Goal: Transaction & Acquisition: Purchase product/service

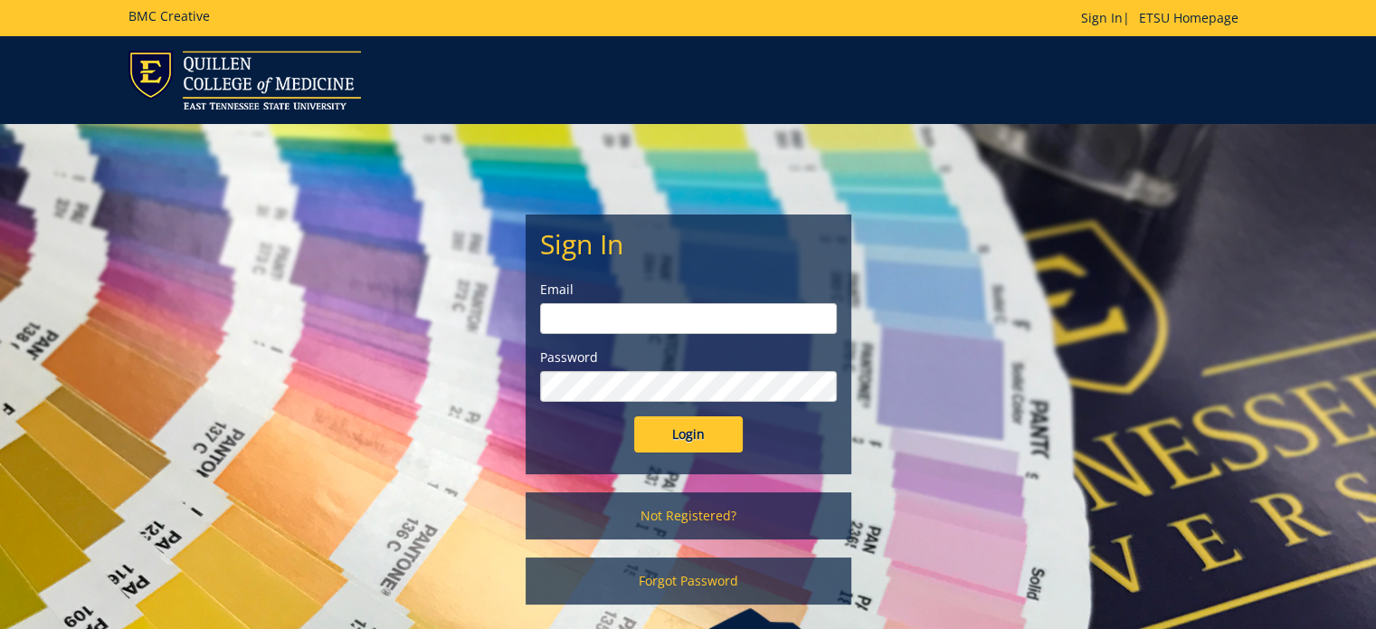
type input "marion@etsu.edu"
click at [667, 433] on input "Login" at bounding box center [688, 434] width 109 height 36
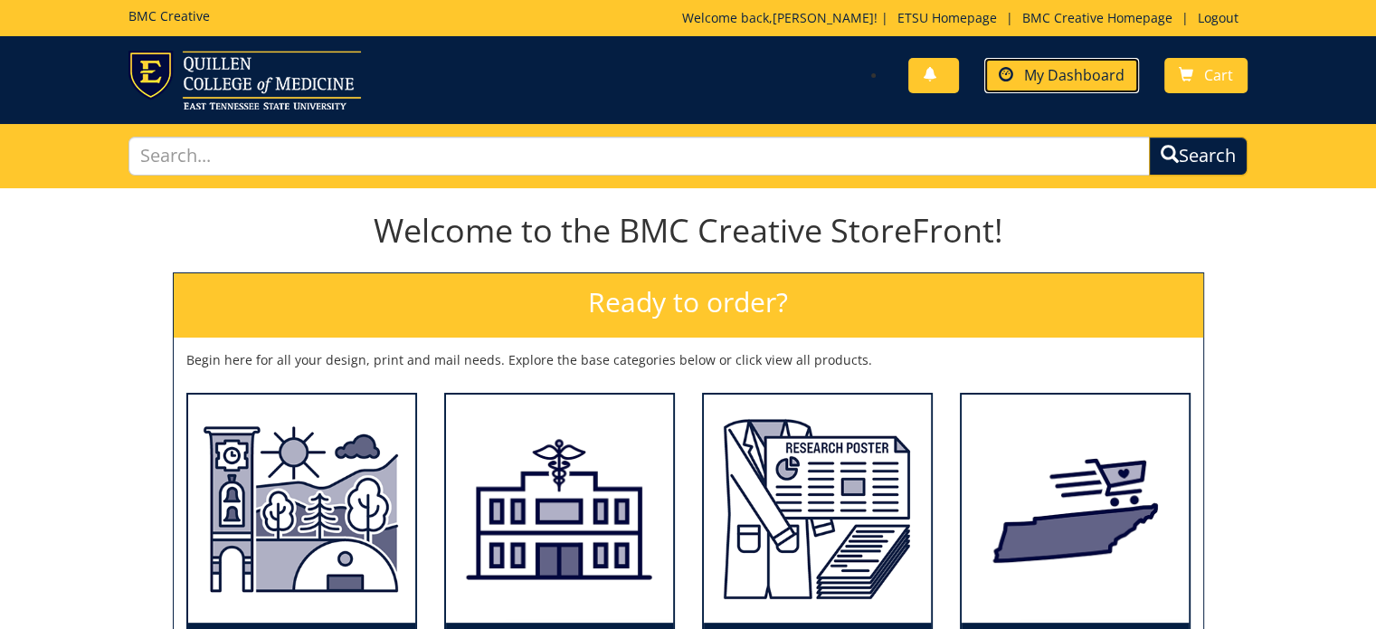
click at [1057, 70] on span "My Dashboard" at bounding box center [1074, 75] width 100 height 20
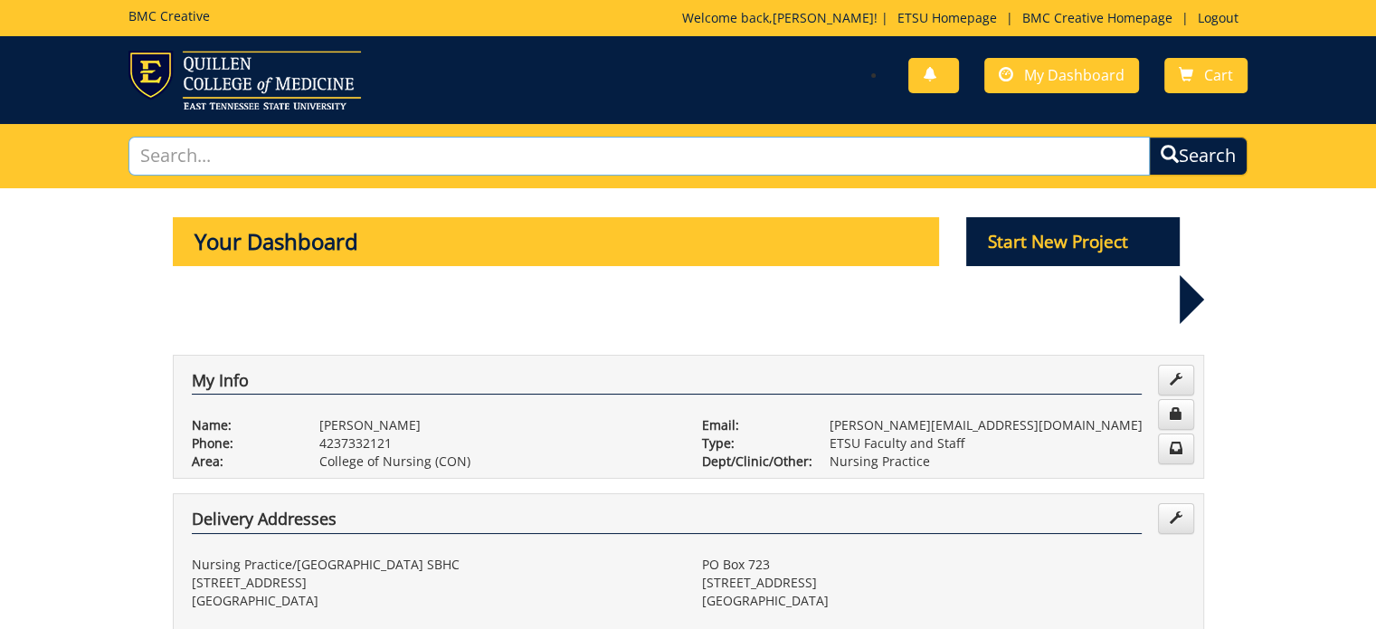
click at [250, 151] on input "text" at bounding box center [639, 156] width 1022 height 39
type input "tent"
click at [1149, 137] on button "Search" at bounding box center [1198, 156] width 99 height 39
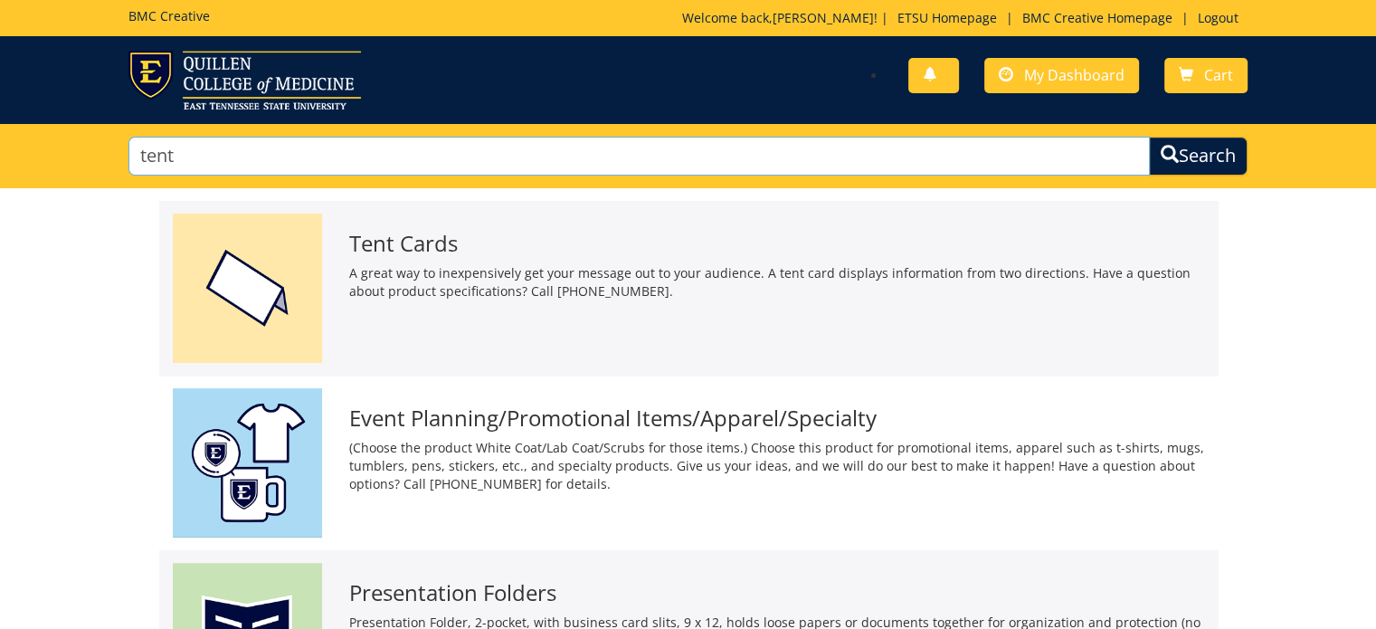
click at [141, 152] on input "tent" at bounding box center [639, 156] width 1022 height 39
type input "shade tent"
click at [1149, 137] on button "Search" at bounding box center [1198, 156] width 99 height 39
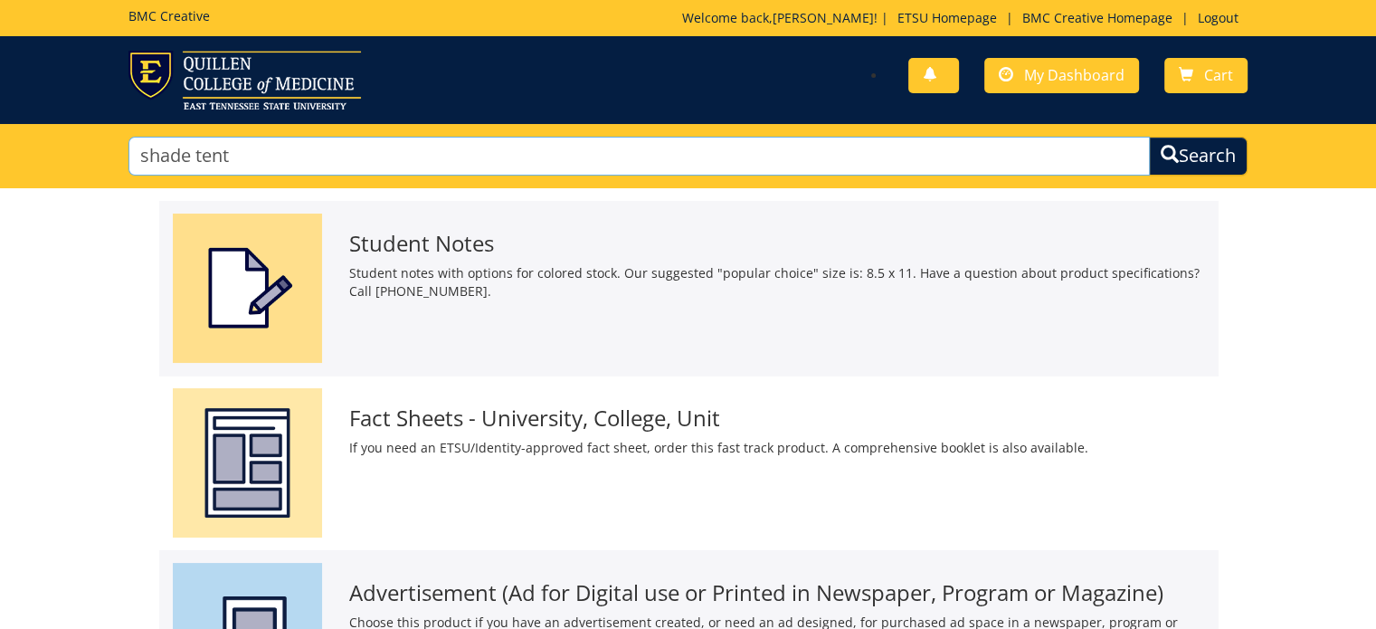
click at [134, 153] on input "shade tent" at bounding box center [639, 156] width 1022 height 39
type input "ETSU Health shade tent"
click at [1149, 137] on button "Search" at bounding box center [1198, 156] width 99 height 39
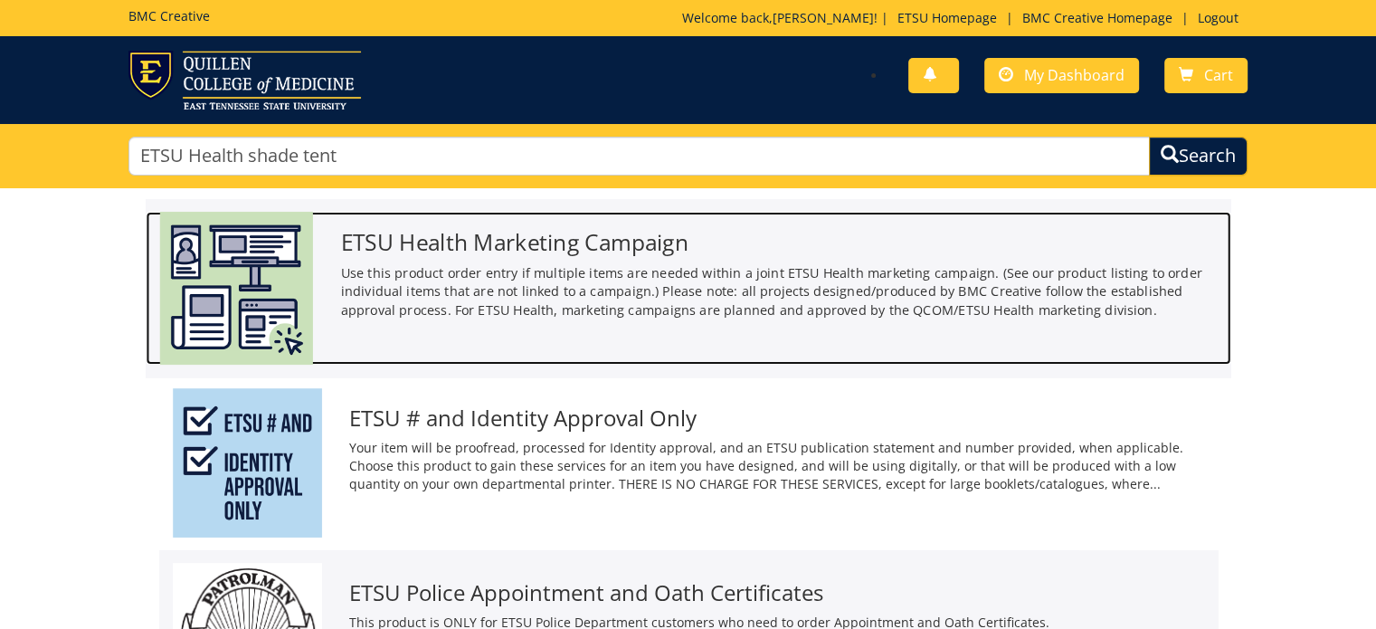
click at [281, 294] on img at bounding box center [235, 288] width 153 height 153
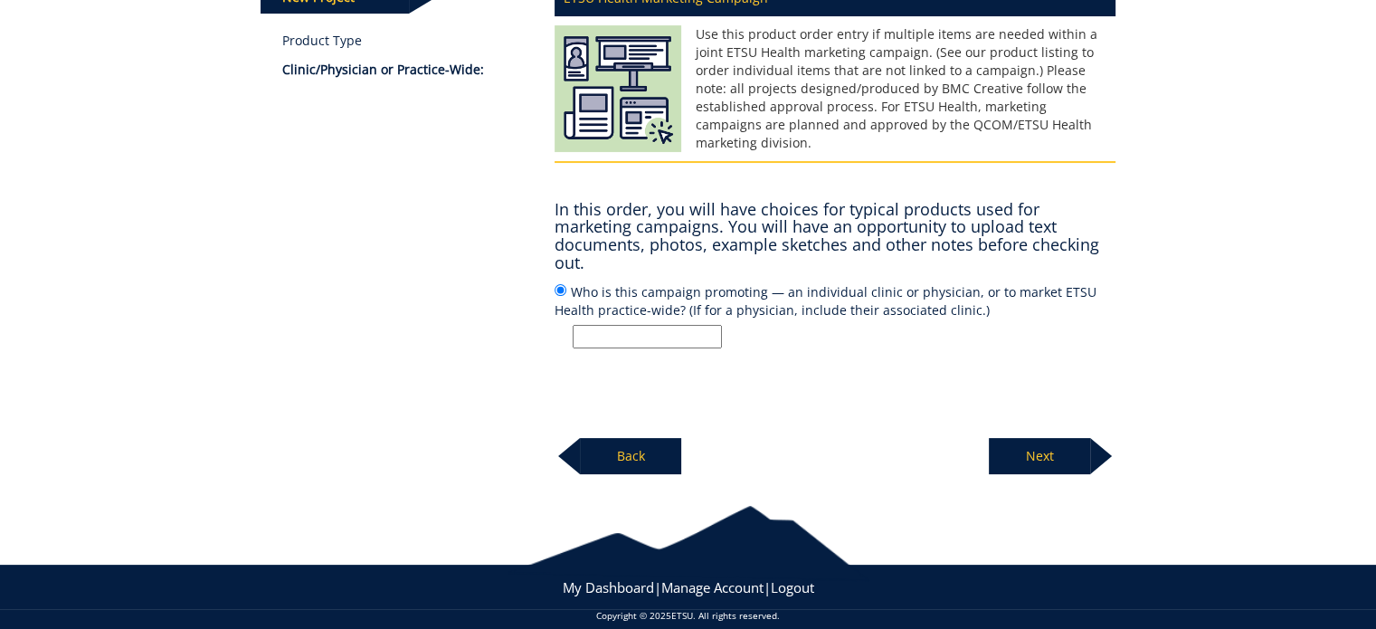
scroll to position [186, 0]
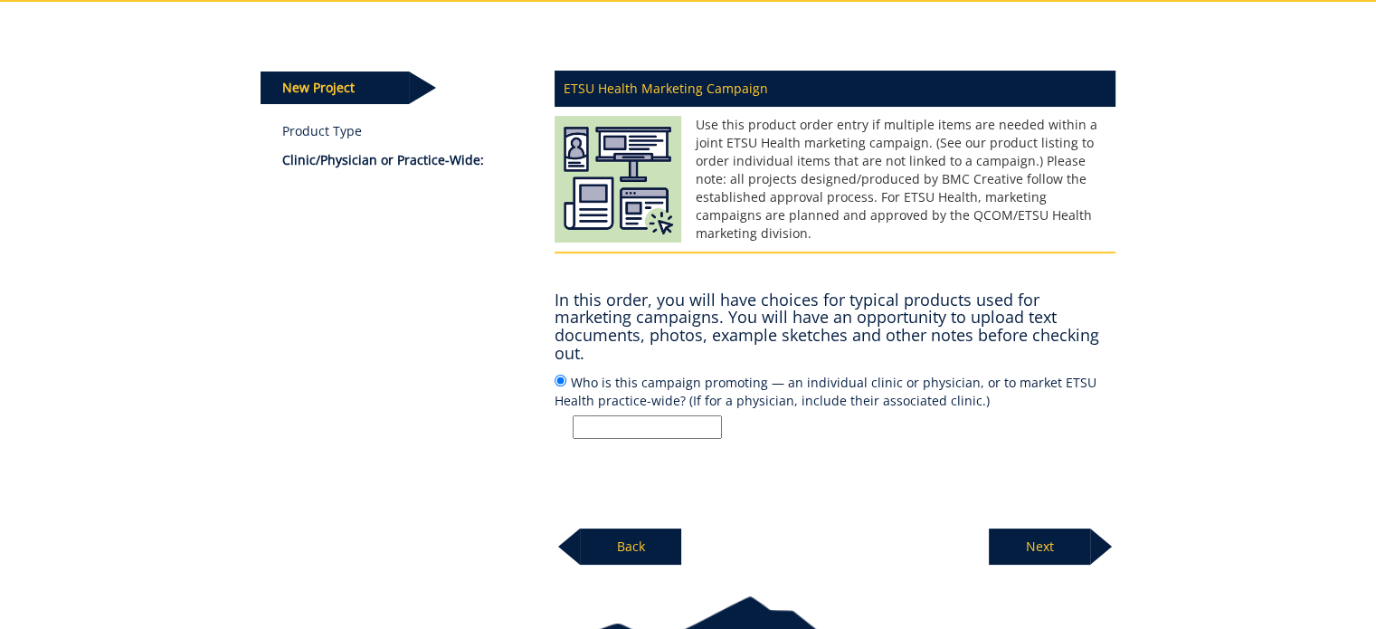
click at [654, 415] on input "Who is this campaign promoting — an individual clinic or physician, or to marke…" at bounding box center [646, 427] width 149 height 24
type input "ETSU Health practice wide"
click at [1036, 529] on p "Next" at bounding box center [1039, 546] width 101 height 36
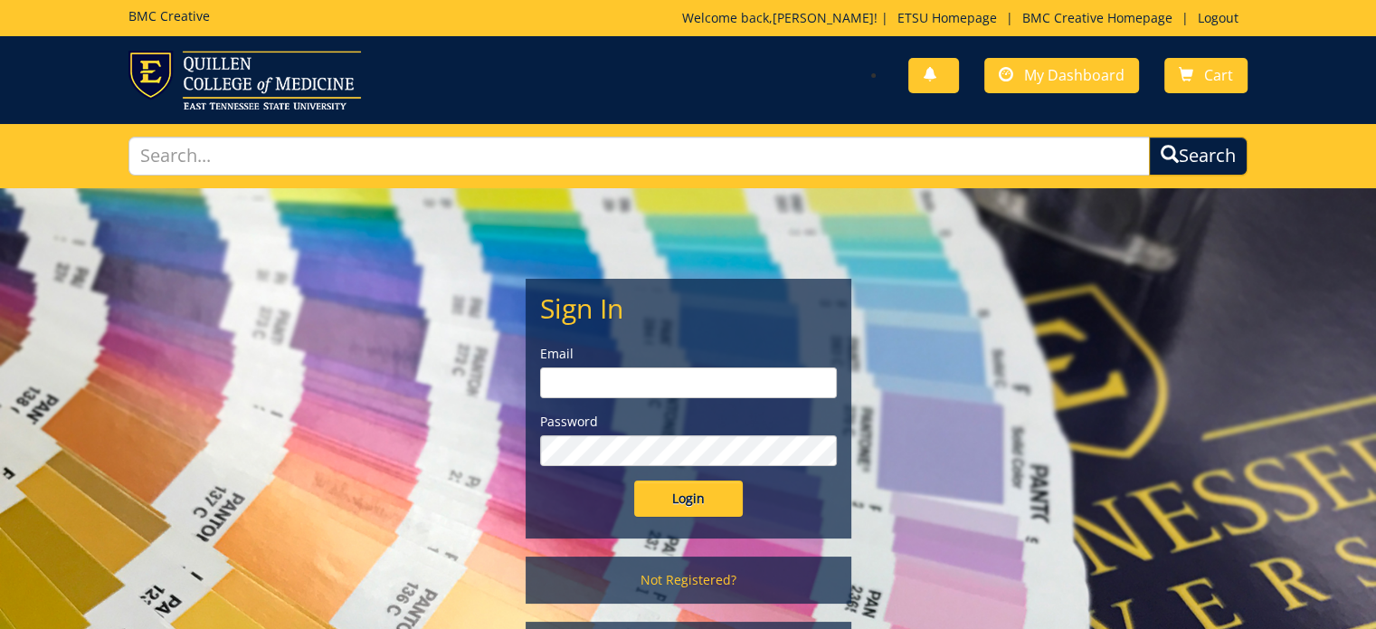
type input "marion@etsu.edu"
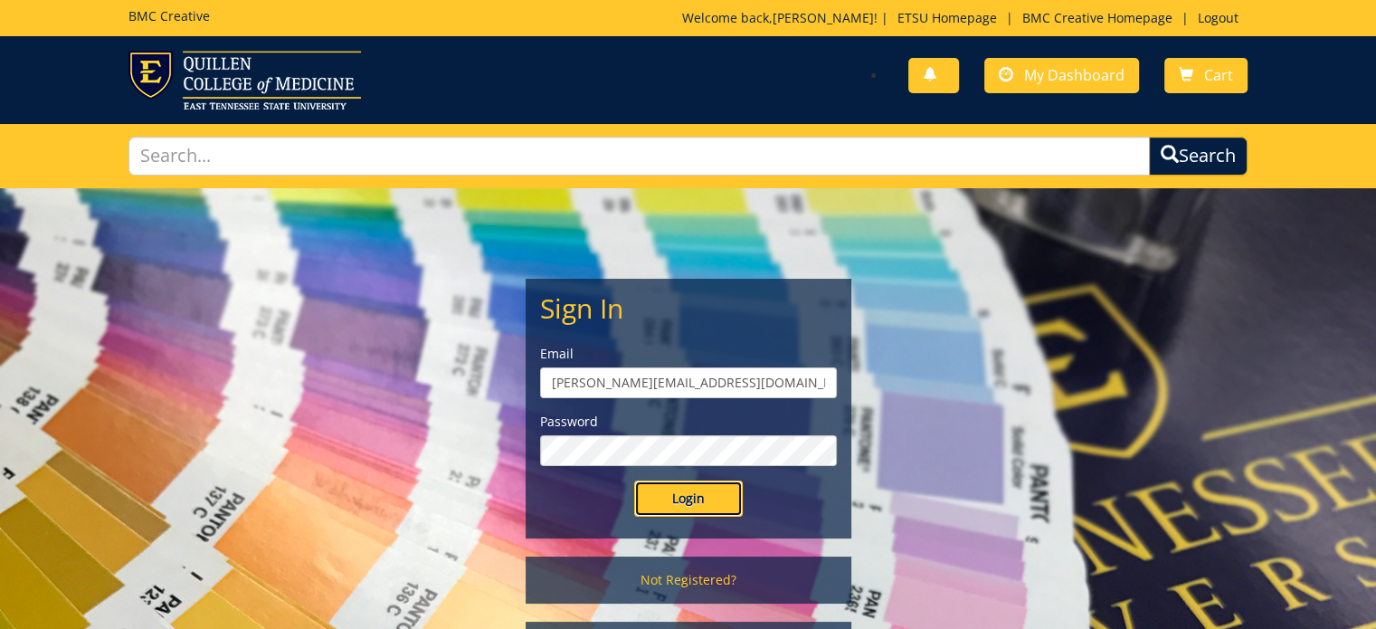
click at [694, 499] on input "Login" at bounding box center [688, 498] width 109 height 36
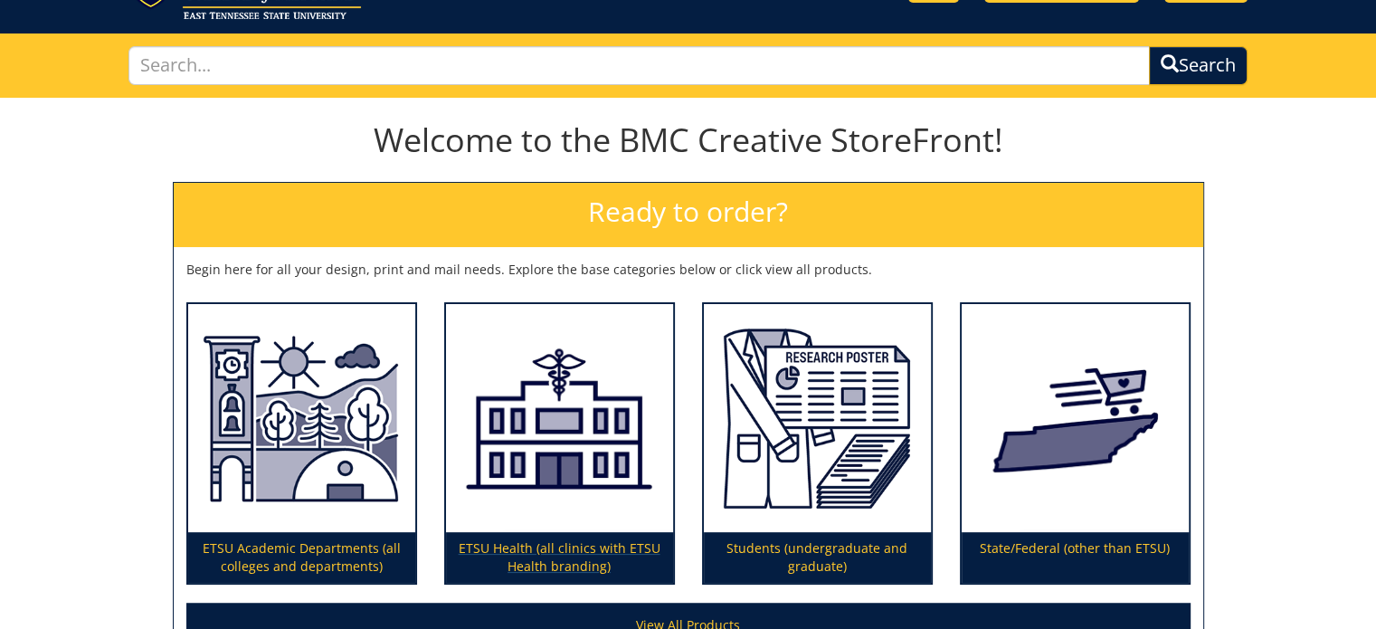
scroll to position [271, 0]
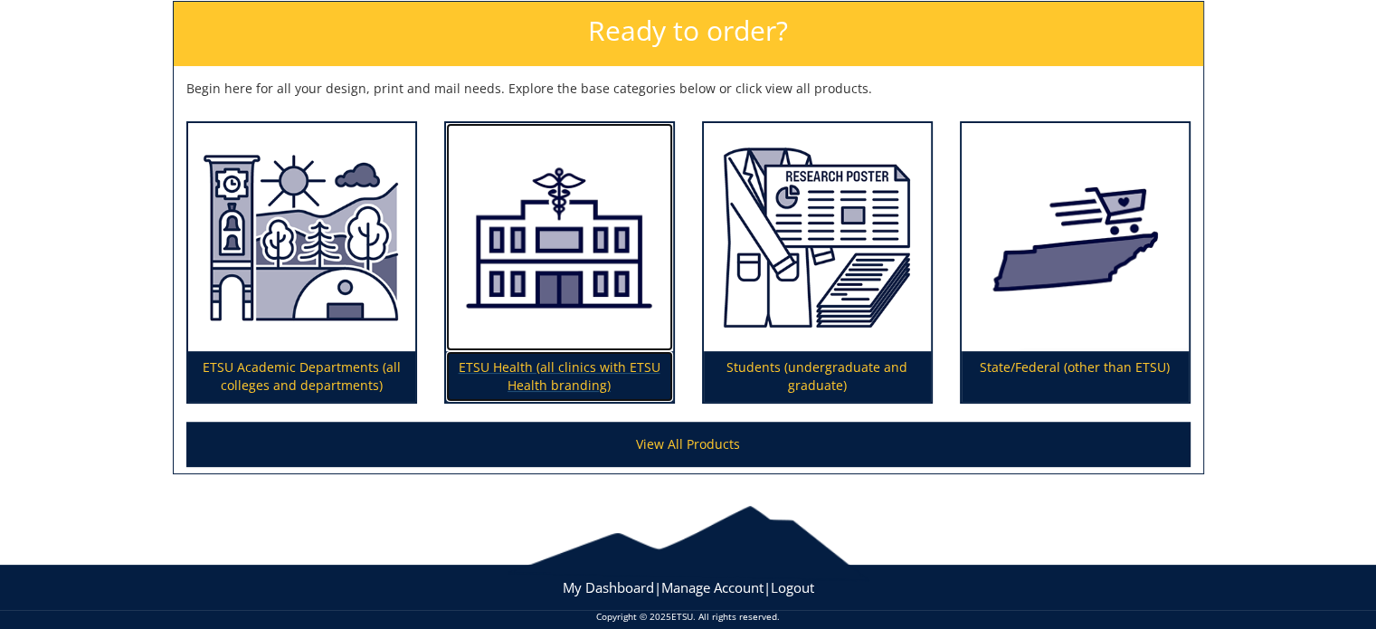
click at [567, 274] on img at bounding box center [559, 237] width 227 height 229
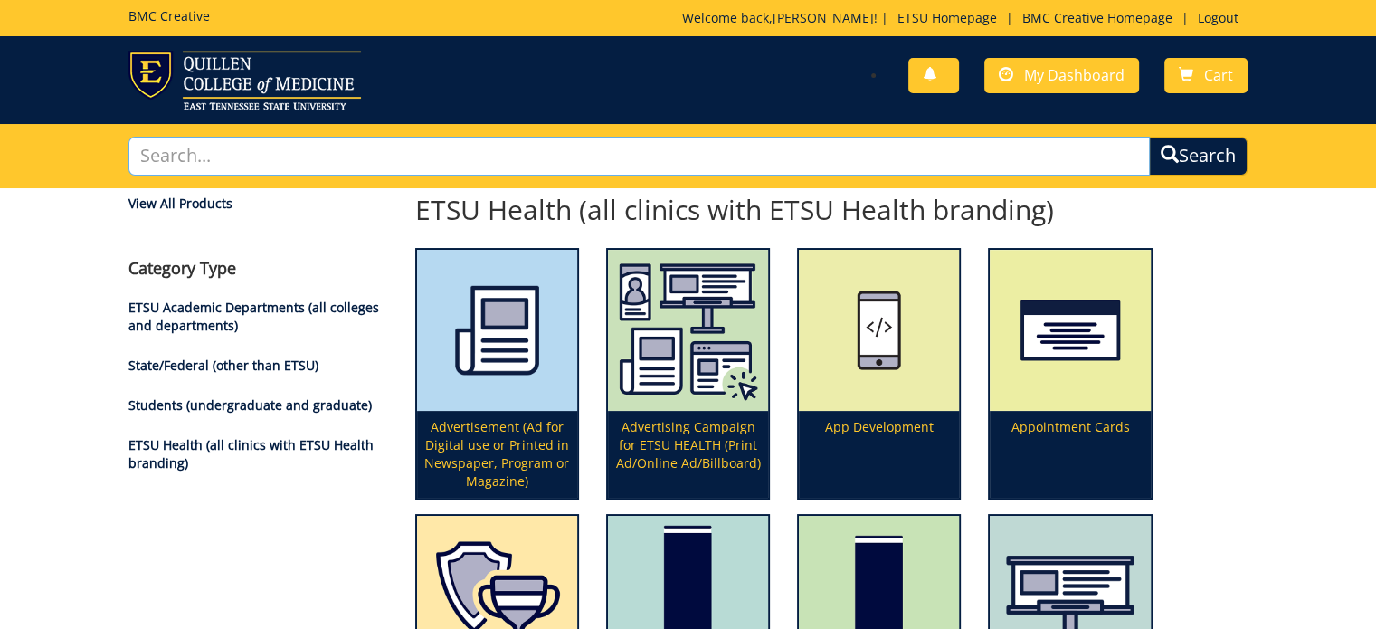
click at [248, 156] on input "text" at bounding box center [639, 156] width 1022 height 39
type input "shade tent"
click at [1149, 137] on button "Search" at bounding box center [1198, 156] width 99 height 39
